Goal: Share content

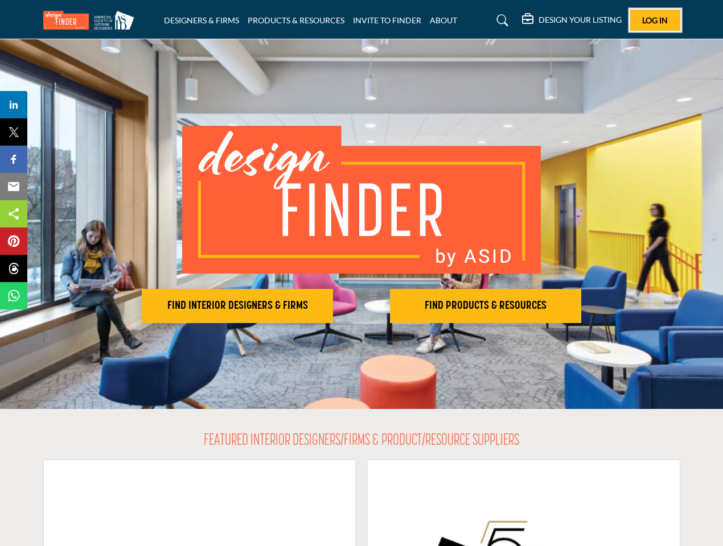
click at [655, 20] on span "Log In" at bounding box center [655, 20] width 26 height 10
click at [237, 306] on h2 "FIND INTERIOR DESIGNERS & FIRMS" at bounding box center [237, 306] width 184 height 14
click at [485, 306] on h2 "FIND PRODUCTS & RESOURCES" at bounding box center [485, 306] width 184 height 14
click at [14, 105] on span "Share" at bounding box center [19, 105] width 32 height 14
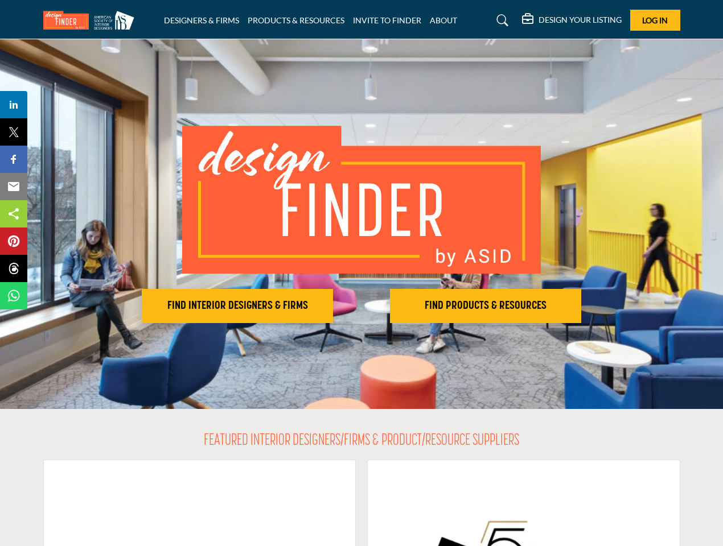
click at [14, 132] on span "Tweet" at bounding box center [19, 132] width 32 height 14
click at [14, 159] on span "Share" at bounding box center [19, 159] width 32 height 14
click at [14, 187] on span "Email" at bounding box center [18, 187] width 31 height 14
click at [14, 214] on span "Share" at bounding box center [19, 214] width 32 height 14
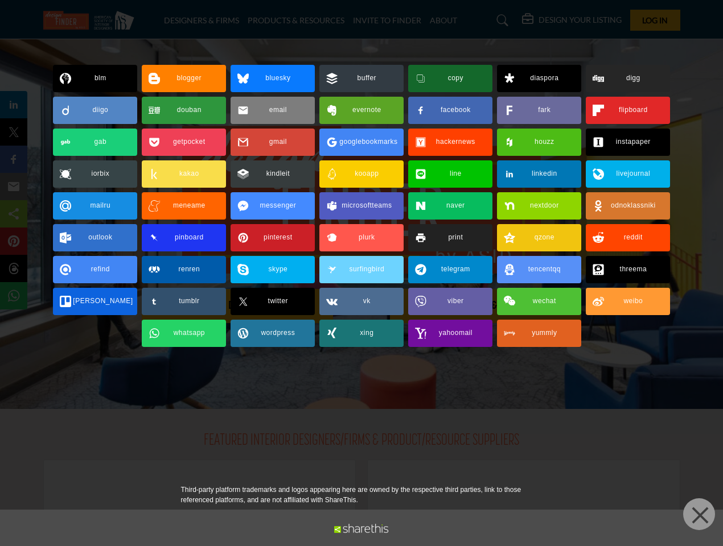
click at [14, 241] on span "Pin" at bounding box center [13, 241] width 21 height 14
